Goal: Task Accomplishment & Management: Manage account settings

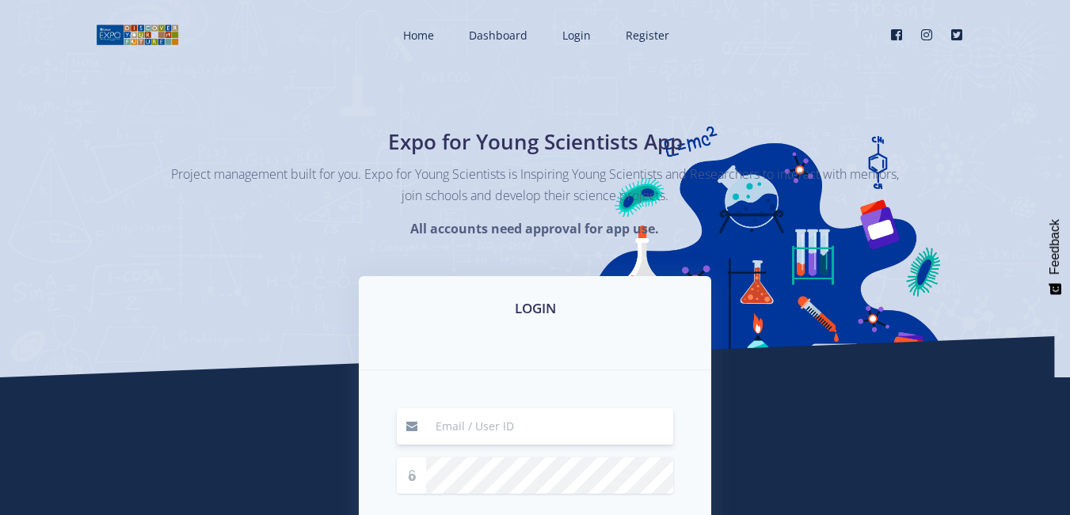
click at [494, 434] on input at bounding box center [549, 427] width 247 height 36
type input "[EMAIL_ADDRESS][DOMAIN_NAME]"
click at [462, 334] on div "LOGIN" at bounding box center [535, 323] width 352 height 94
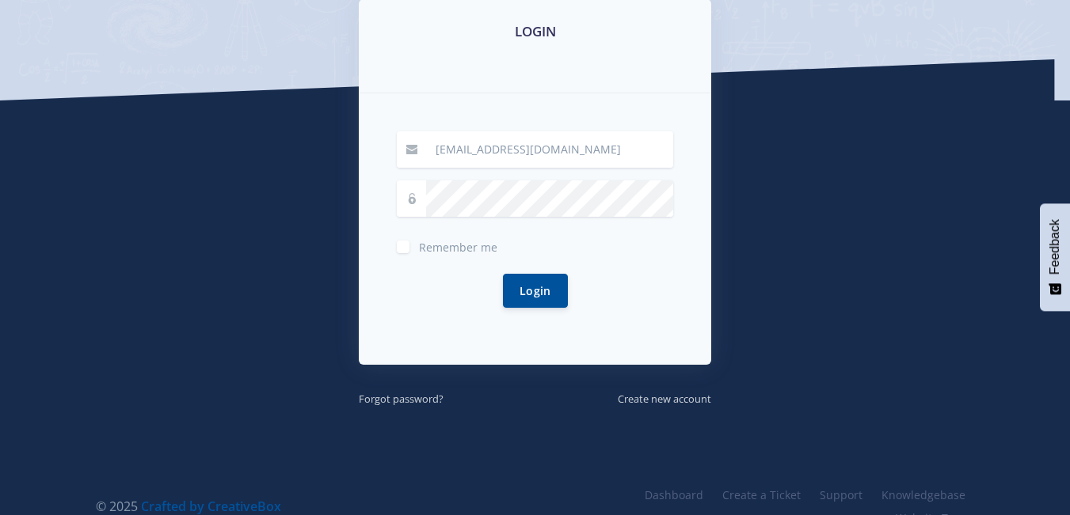
scroll to position [285, 0]
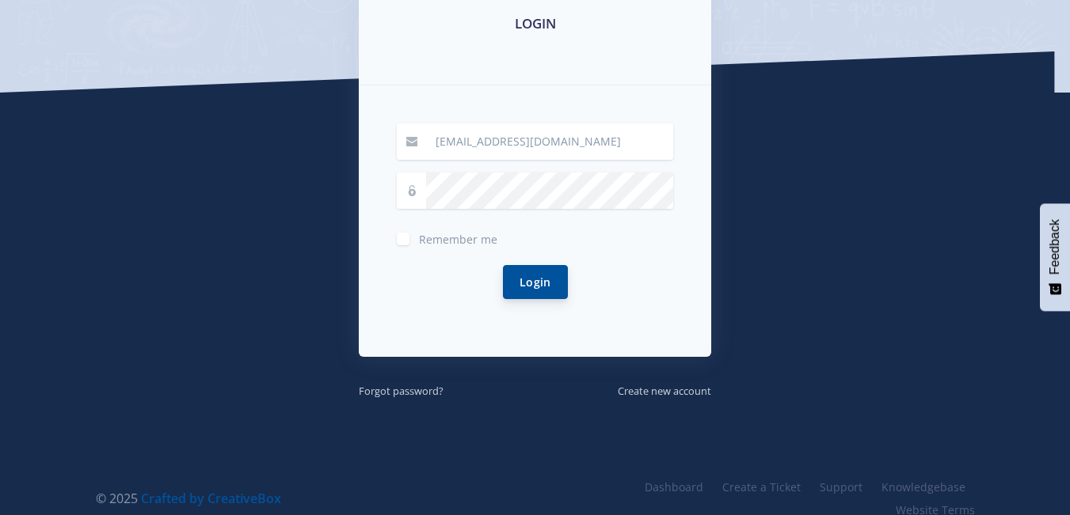
click at [529, 283] on button "Login" at bounding box center [535, 282] width 65 height 34
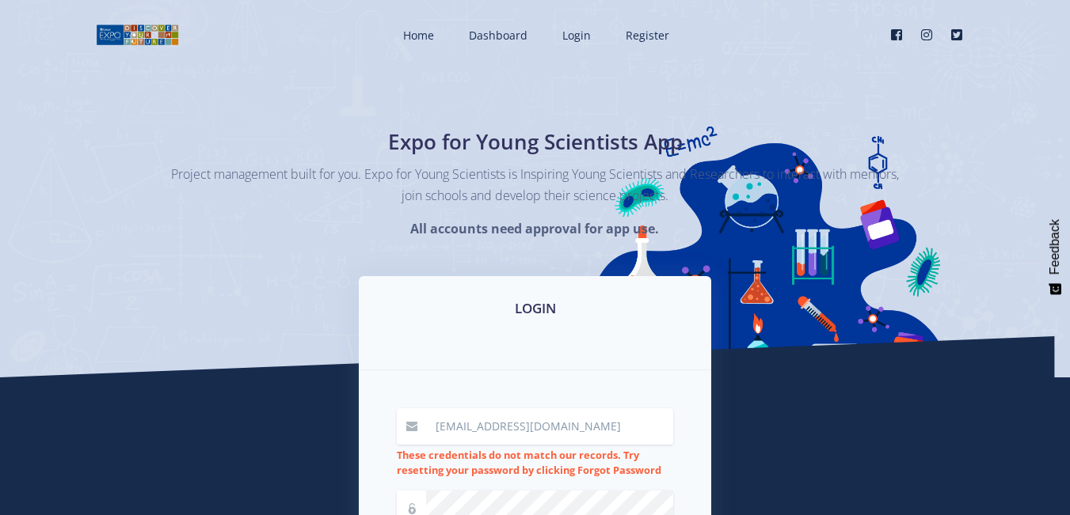
click at [510, 345] on div "LOGIN" at bounding box center [535, 323] width 352 height 94
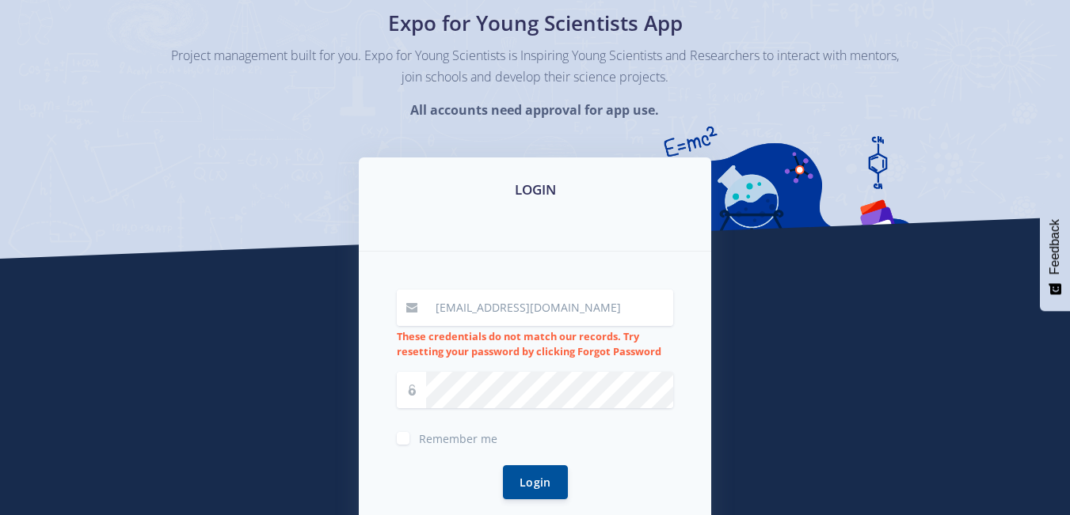
scroll to position [190, 0]
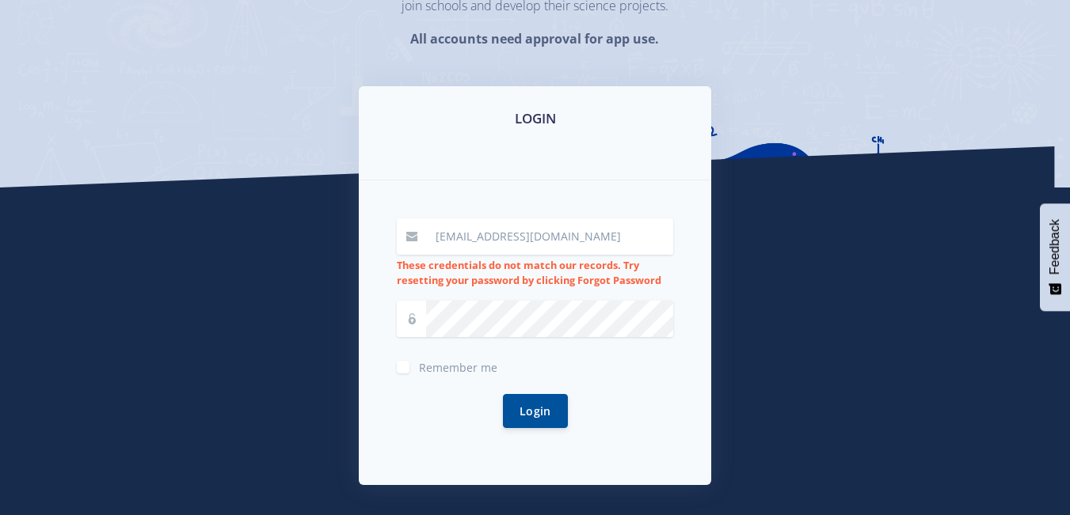
click at [564, 276] on strong "These credentials do not match our records. Try resetting your password by clic…" at bounding box center [529, 272] width 264 height 29
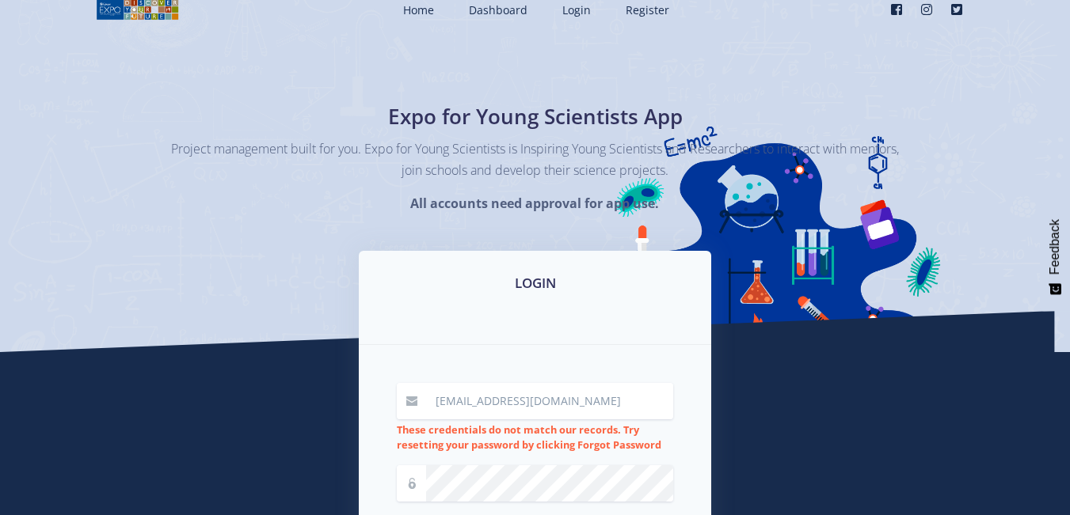
scroll to position [0, 0]
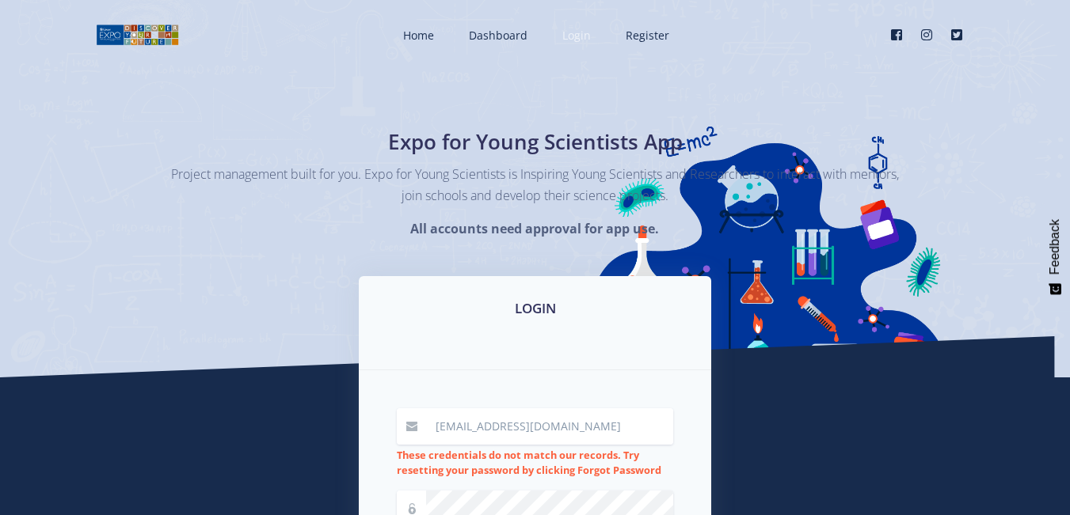
click at [571, 48] on link "Login" at bounding box center [574, 35] width 57 height 42
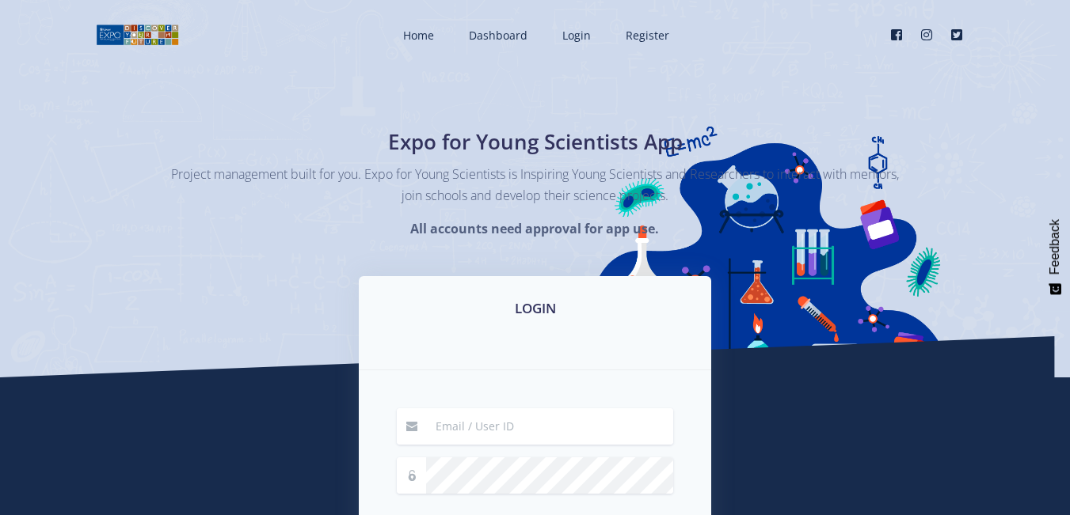
click at [585, 211] on div "Project management built for you. Expo for Young Scientists is Inspiring Young …" at bounding box center [535, 201] width 752 height 74
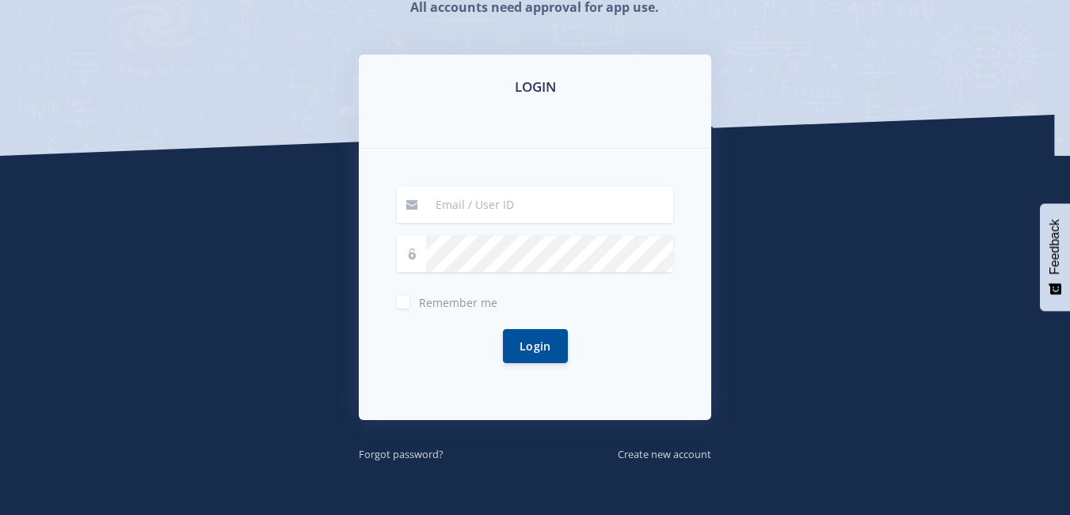
scroll to position [306, 0]
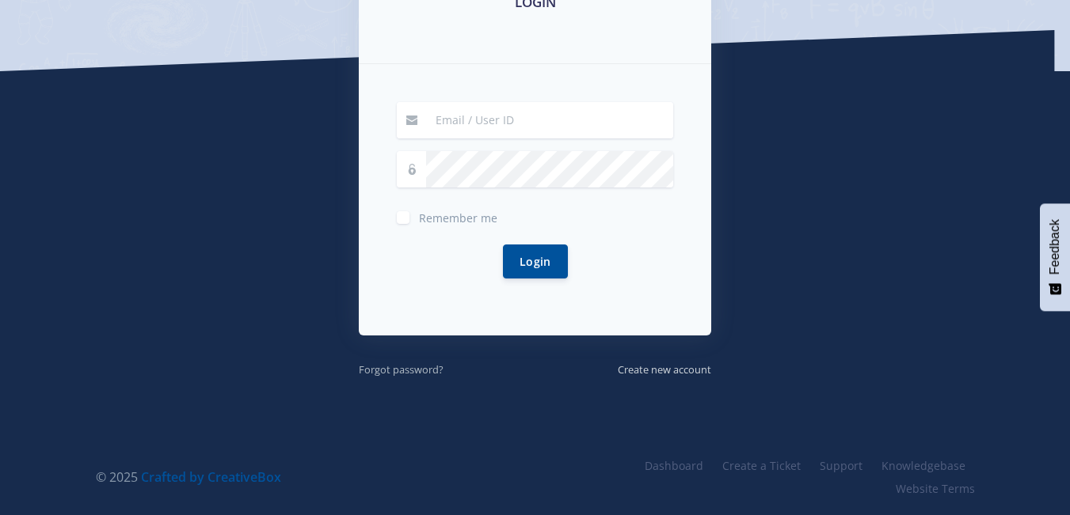
click at [427, 370] on small "Forgot password?" at bounding box center [401, 370] width 85 height 14
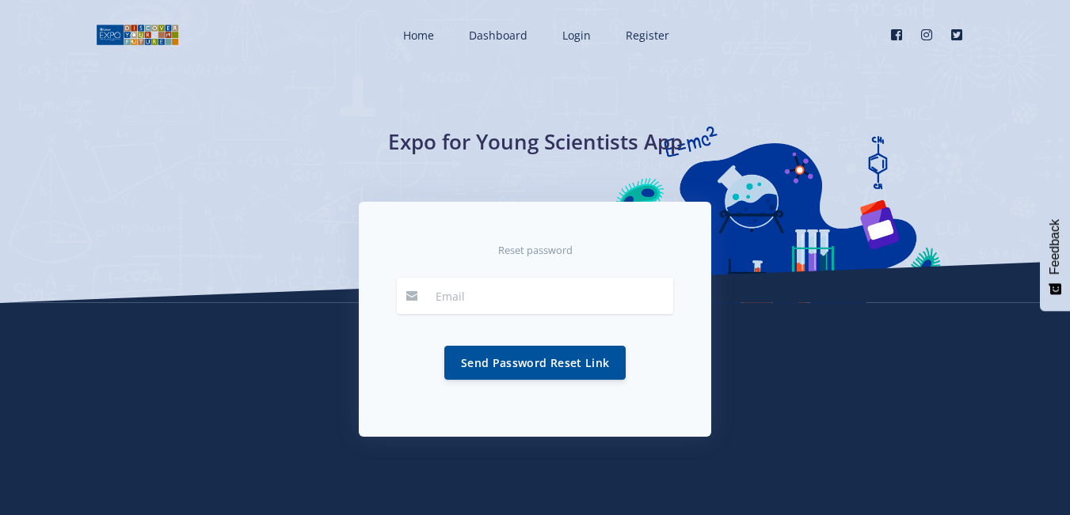
click at [493, 298] on input "email" at bounding box center [549, 296] width 247 height 36
paste input "rmBlueViolet84"
click at [558, 342] on div "Send Password Reset Link" at bounding box center [535, 363] width 276 height 72
click at [526, 305] on input "rmBlueViolet8" at bounding box center [549, 296] width 247 height 36
type input "r"
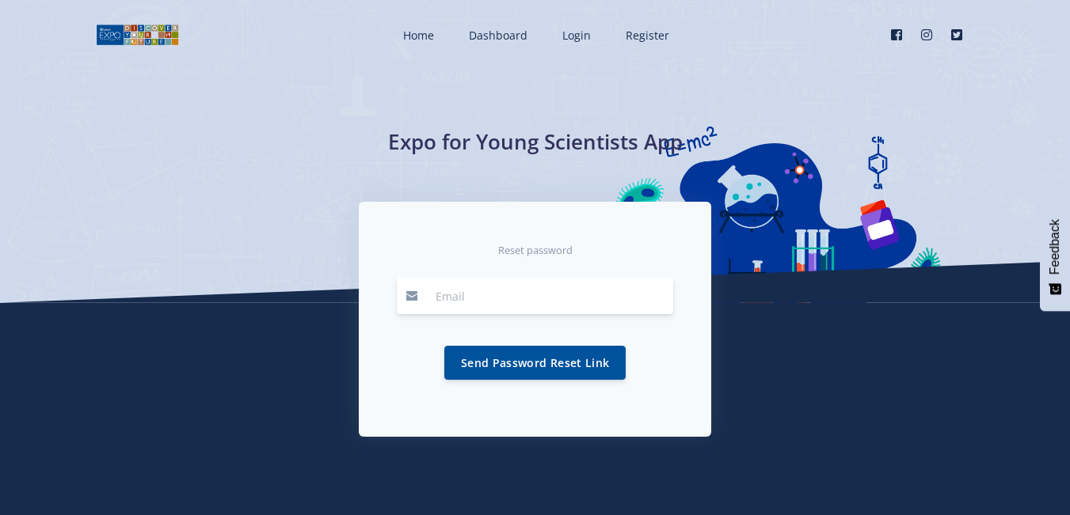
type input "y"
type input "thomasmaseko34@gmail.com"
click at [573, 359] on button "Send Password Reset Link" at bounding box center [534, 362] width 181 height 34
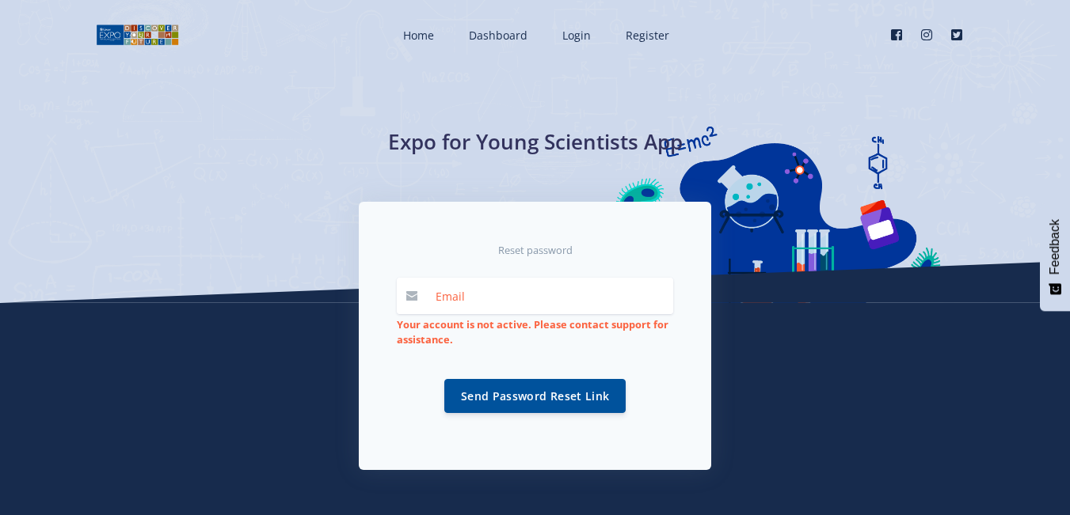
click at [496, 293] on input "email" at bounding box center [549, 296] width 247 height 36
type input "[EMAIL_ADDRESS][DOMAIN_NAME]"
click at [540, 391] on button "Send Password Reset Link" at bounding box center [534, 395] width 181 height 34
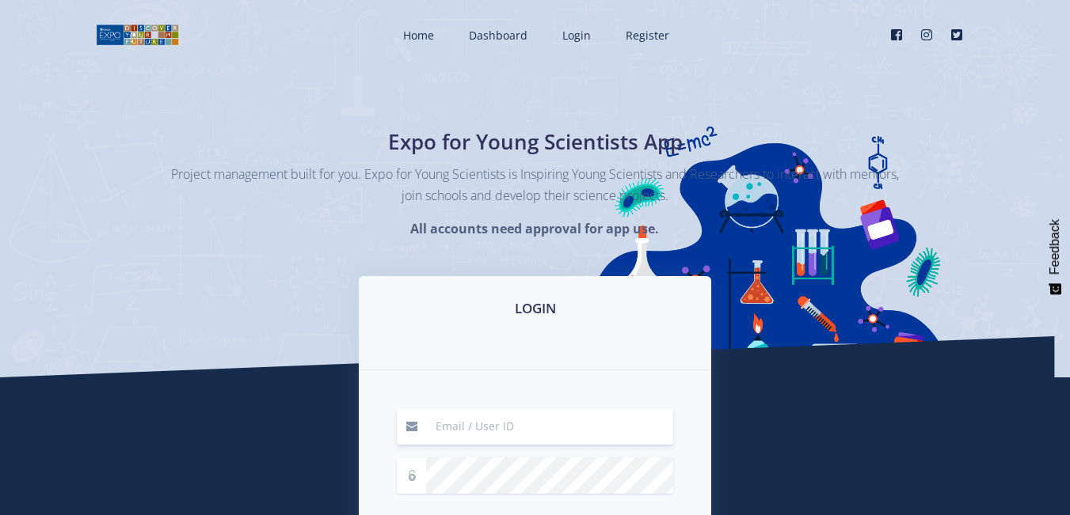
click at [534, 426] on input at bounding box center [549, 427] width 247 height 36
type input "[EMAIL_ADDRESS][DOMAIN_NAME]"
